Goal: Communication & Community: Connect with others

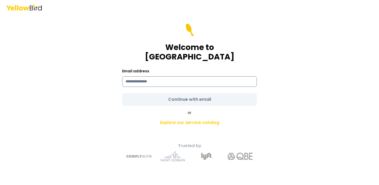
click at [191, 78] on input at bounding box center [189, 81] width 135 height 11
type input "**********"
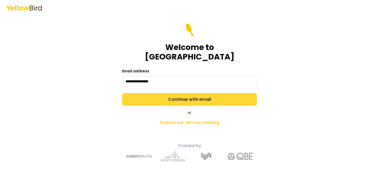
click at [187, 93] on form "**********" at bounding box center [189, 65] width 135 height 82
click at [187, 93] on button "Continue with email" at bounding box center [189, 99] width 135 height 13
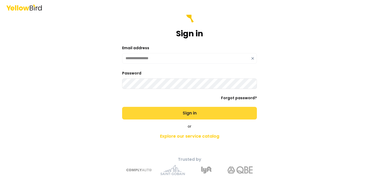
click at [183, 109] on button "Sign in" at bounding box center [189, 113] width 135 height 13
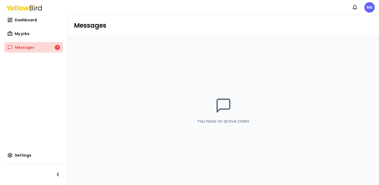
click at [31, 49] on span "Messages" at bounding box center [25, 47] width 20 height 5
click at [56, 46] on div "7" at bounding box center [57, 47] width 5 height 5
click at [29, 19] on span "Dashboard" at bounding box center [26, 19] width 22 height 5
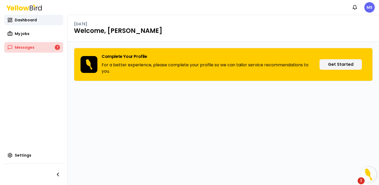
click at [39, 44] on link "Messages 7" at bounding box center [33, 47] width 59 height 11
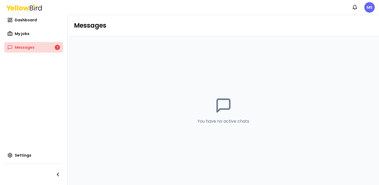
click at [37, 48] on link "Messages 7" at bounding box center [33, 47] width 59 height 11
click at [226, 110] on icon at bounding box center [223, 105] width 17 height 17
click at [37, 49] on link "Messages 7" at bounding box center [33, 47] width 59 height 11
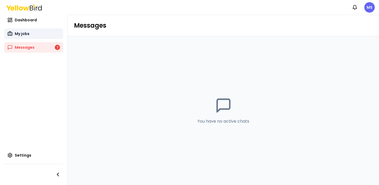
click at [27, 33] on span "My jobs" at bounding box center [22, 33] width 15 height 5
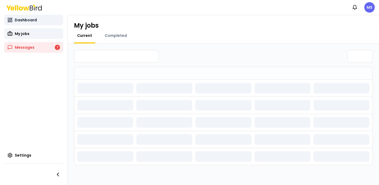
click at [29, 18] on span "Dashboard" at bounding box center [26, 19] width 22 height 5
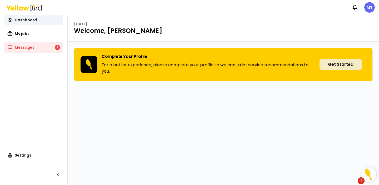
click at [346, 64] on button "Get Started" at bounding box center [340, 64] width 42 height 11
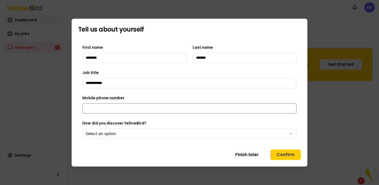
click at [179, 103] on input "Mobile phone number" at bounding box center [189, 108] width 214 height 11
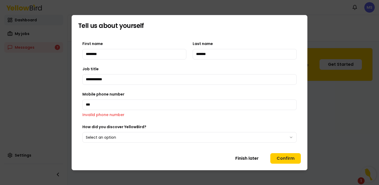
type input "**********"
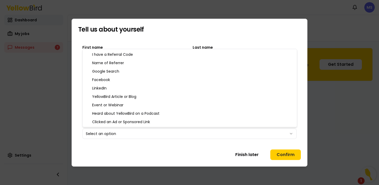
click at [230, 136] on body "**********" at bounding box center [189, 92] width 379 height 185
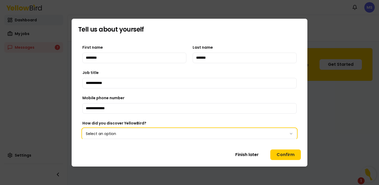
click at [287, 153] on body "**********" at bounding box center [189, 92] width 379 height 185
click at [287, 153] on button "Confirm" at bounding box center [285, 154] width 31 height 11
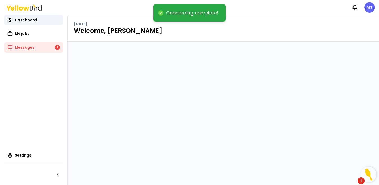
click at [366, 175] on img "Open Resource Center, 1 new notification" at bounding box center [368, 174] width 16 height 16
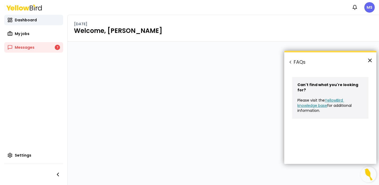
click at [369, 63] on button "×" at bounding box center [369, 60] width 5 height 8
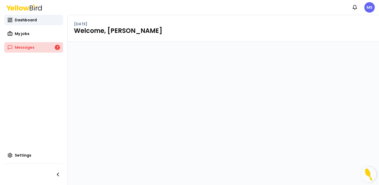
click at [42, 50] on link "Messages 7" at bounding box center [33, 47] width 59 height 11
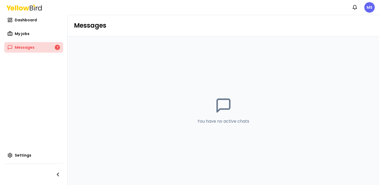
click at [57, 46] on div "7" at bounding box center [57, 47] width 5 height 5
click at [48, 49] on link "Messages 7" at bounding box center [33, 47] width 59 height 11
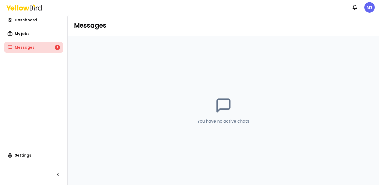
click at [48, 49] on link "Messages 7" at bounding box center [33, 47] width 59 height 11
click at [228, 119] on p "You have no active chats" at bounding box center [223, 121] width 52 height 6
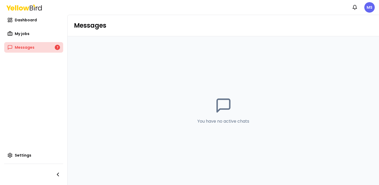
click at [40, 50] on link "Messages 7" at bounding box center [33, 47] width 59 height 11
